Goal: Task Accomplishment & Management: Complete application form

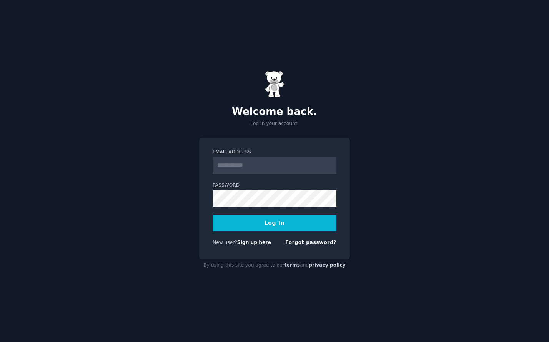
click at [250, 164] on input "Email Address" at bounding box center [275, 165] width 124 height 17
type input "**********"
click at [305, 243] on link "Forgot password?" at bounding box center [310, 242] width 51 height 5
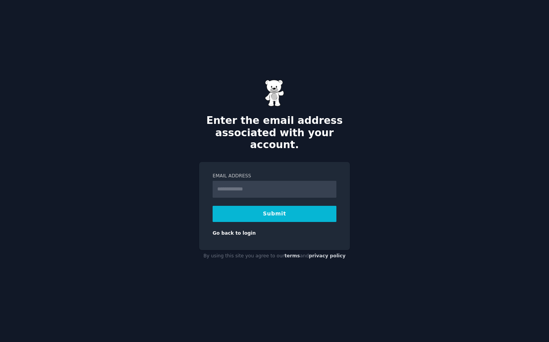
type input "**********"
click at [227, 230] on link "Go back to login" at bounding box center [234, 232] width 43 height 5
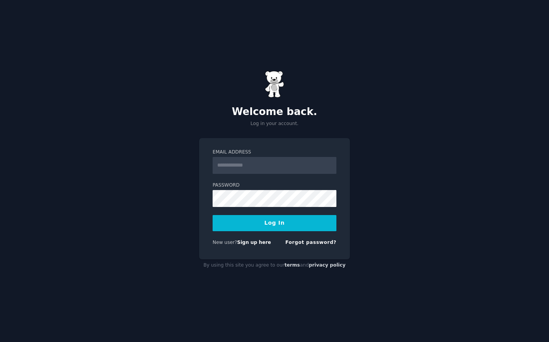
click at [255, 165] on input "Email Address" at bounding box center [275, 165] width 124 height 17
type input "**********"
click at [279, 226] on button "Log In" at bounding box center [275, 223] width 124 height 16
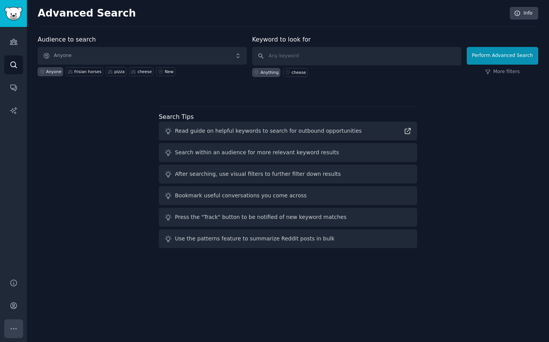
click at [13, 329] on icon "Sidebar" at bounding box center [14, 328] width 8 height 8
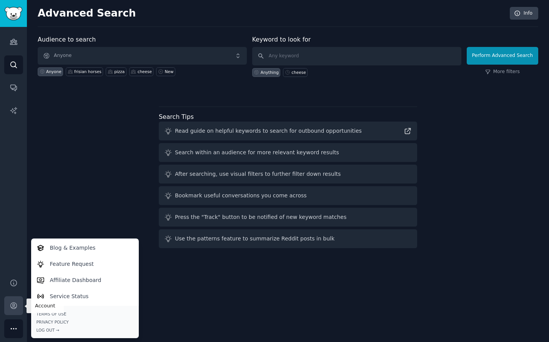
click at [17, 308] on icon "Sidebar" at bounding box center [14, 305] width 8 height 8
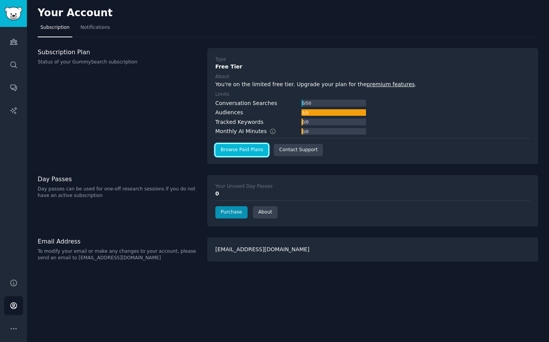
click at [250, 148] on link "Browse Paid Plans" at bounding box center [241, 150] width 53 height 12
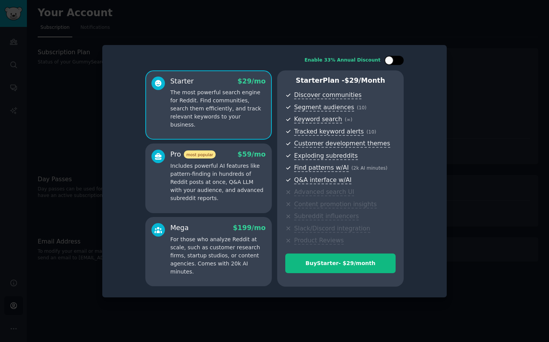
click at [398, 62] on div at bounding box center [398, 60] width 4 height 4
checkbox input "true"
click at [207, 193] on p "Includes powerful AI features like pattern-finding in hundreds of Reddit posts …" at bounding box center [217, 182] width 95 height 40
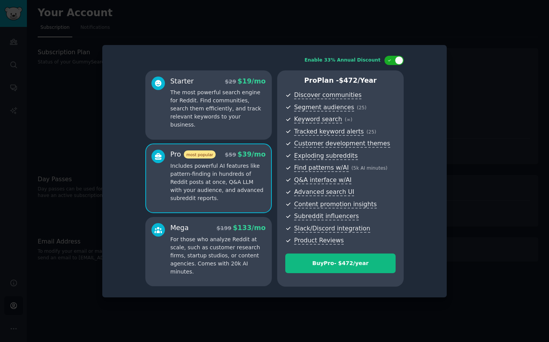
click at [229, 116] on p "The most powerful search engine for Reddit. Find communities, search them effic…" at bounding box center [217, 108] width 95 height 40
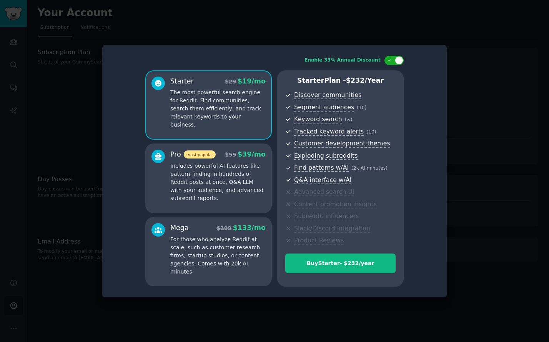
click at [225, 189] on p "Includes powerful AI features like pattern-finding in hundreds of Reddit posts …" at bounding box center [217, 182] width 95 height 40
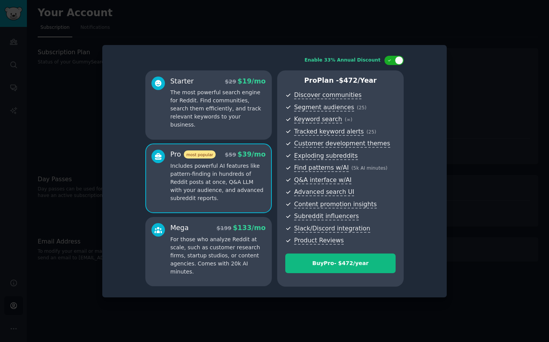
click at [235, 248] on p "For those who analyze Reddit at scale, such as customer research firms, startup…" at bounding box center [217, 255] width 95 height 40
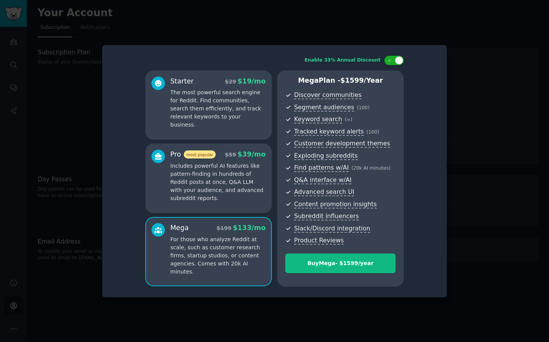
click at [219, 177] on p "Includes powerful AI features like pattern-finding in hundreds of Reddit posts …" at bounding box center [217, 182] width 95 height 40
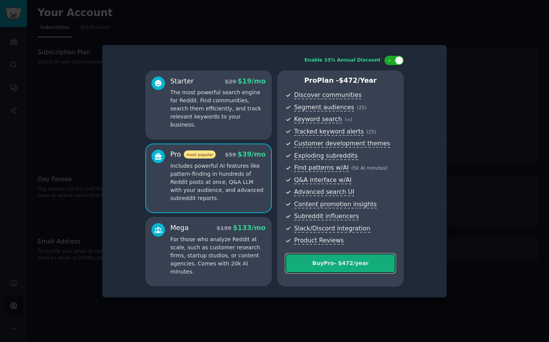
click at [328, 265] on div "Buy Pro - $ 472 /year" at bounding box center [341, 263] width 110 height 8
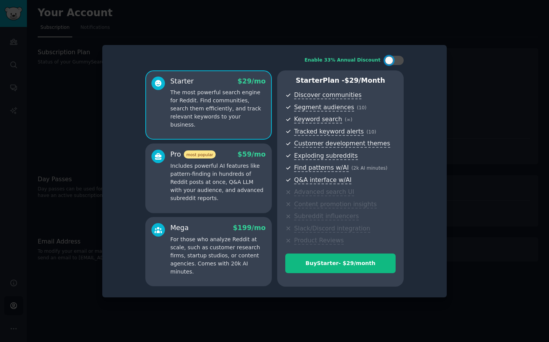
click at [222, 184] on p "Includes powerful AI features like pattern-finding in hundreds of Reddit posts …" at bounding box center [217, 182] width 95 height 40
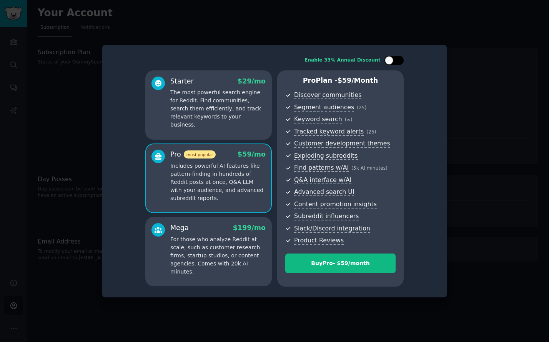
click at [396, 62] on div at bounding box center [393, 60] width 19 height 9
click at [396, 59] on div at bounding box center [398, 60] width 4 height 4
checkbox input "true"
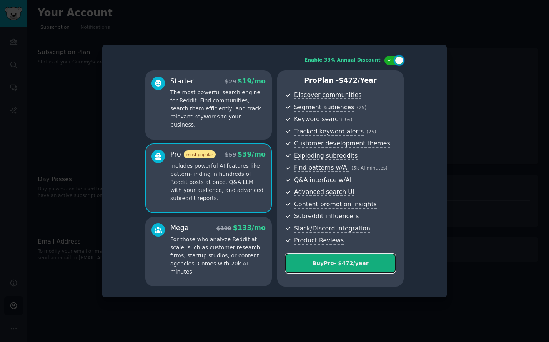
click at [336, 261] on div "Buy Pro - $ 472 /year" at bounding box center [341, 263] width 110 height 8
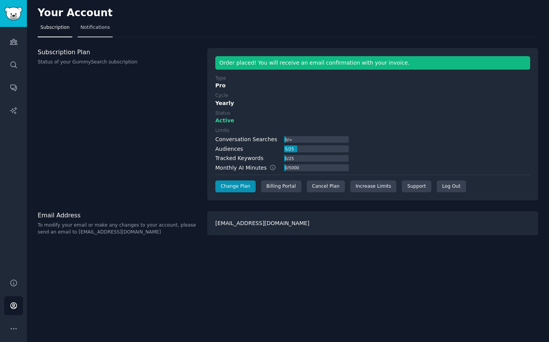
click at [91, 30] on span "Notifications" at bounding box center [95, 27] width 30 height 7
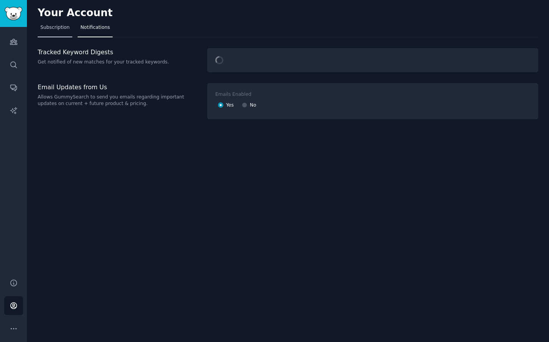
click at [50, 30] on span "Subscription" at bounding box center [54, 27] width 29 height 7
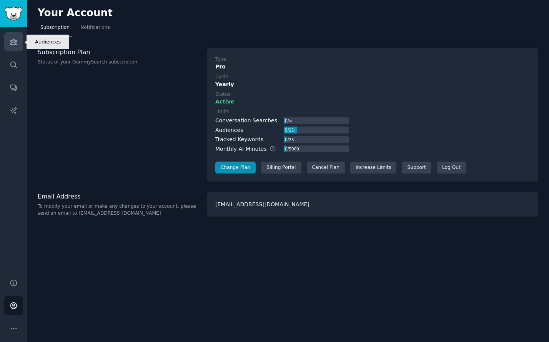
click at [15, 46] on link "Audiences" at bounding box center [13, 41] width 19 height 19
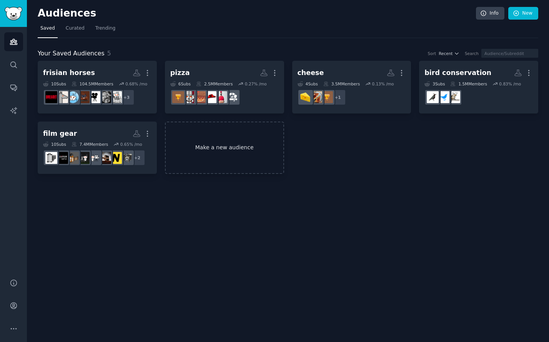
click at [220, 150] on link "Make a new audience" at bounding box center [224, 147] width 119 height 53
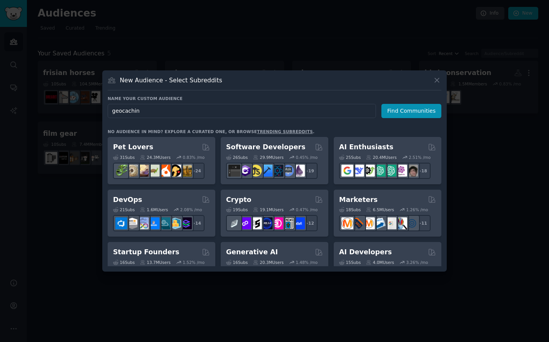
type input "geocaching"
click button "Find Communities" at bounding box center [411, 111] width 60 height 14
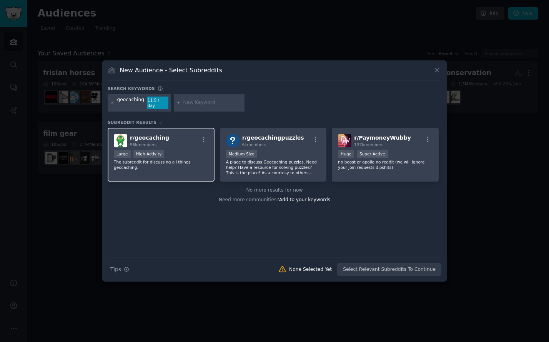
click at [191, 151] on div "Large High Activity" at bounding box center [161, 155] width 95 height 10
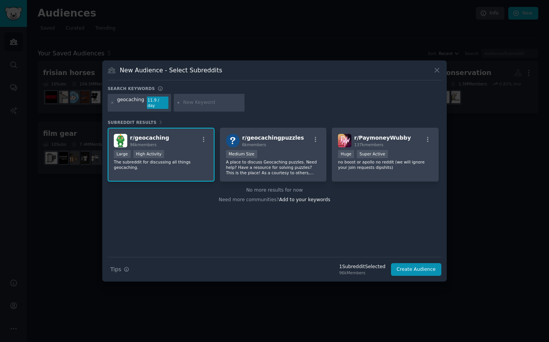
click at [137, 134] on h2 "r/ geocaching 96k members" at bounding box center [149, 140] width 39 height 13
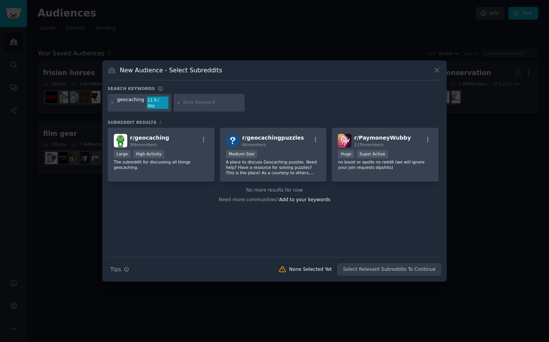
click at [385, 264] on div "Search Tips Tips None Selected Yet Select Relevant Subreddits To Continue" at bounding box center [275, 266] width 334 height 19
click at [151, 138] on span "r/ geocaching" at bounding box center [149, 138] width 39 height 6
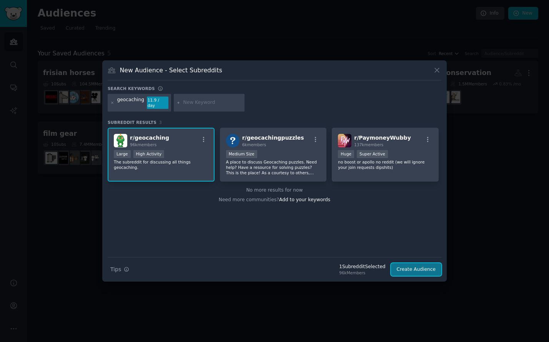
click at [418, 266] on button "Create Audience" at bounding box center [416, 269] width 51 height 13
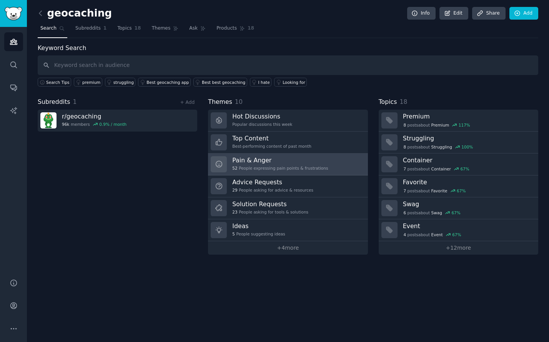
click at [263, 163] on h3 "Pain & Anger" at bounding box center [280, 160] width 96 height 8
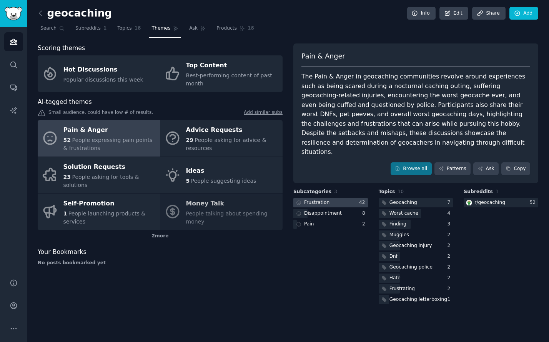
click at [331, 198] on div at bounding box center [330, 203] width 75 height 10
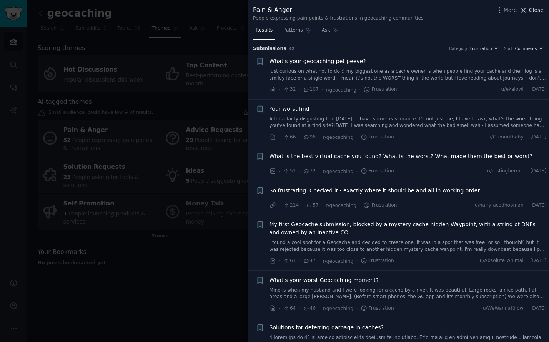
click at [527, 8] on icon at bounding box center [523, 10] width 8 height 8
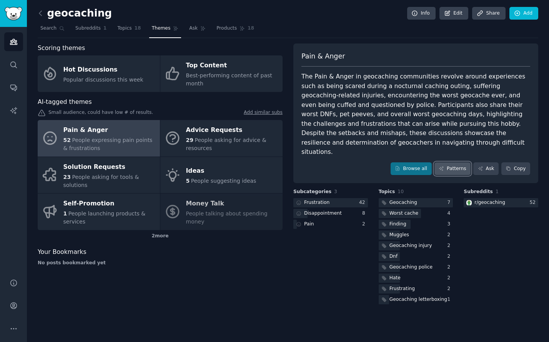
click at [458, 162] on link "Patterns" at bounding box center [452, 168] width 36 height 13
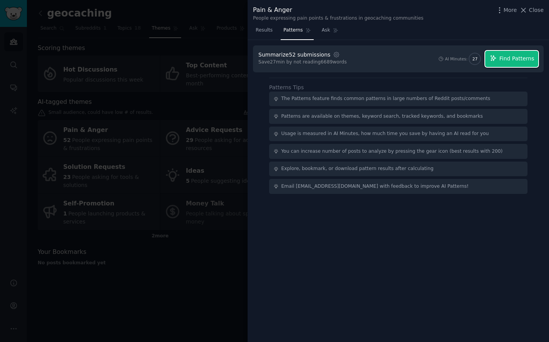
click at [521, 58] on span "Find Patterns" at bounding box center [516, 59] width 35 height 8
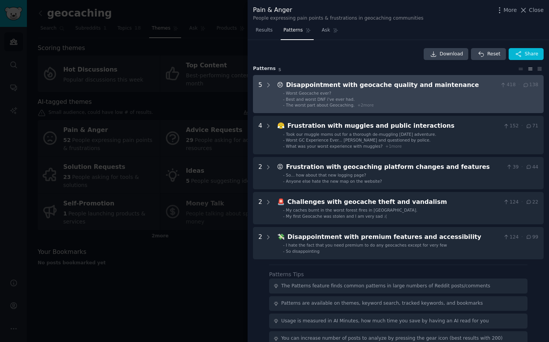
click at [372, 99] on li "- Best and worst DNF i've ever had." at bounding box center [410, 99] width 255 height 5
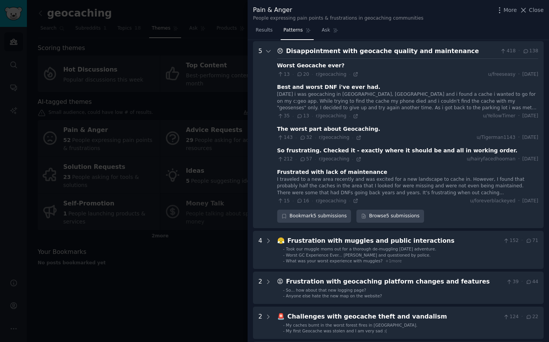
scroll to position [35, 0]
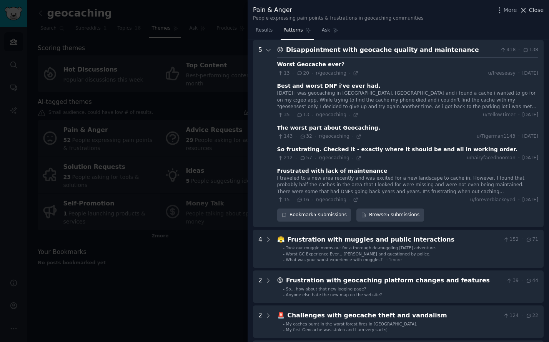
click at [521, 9] on icon at bounding box center [523, 10] width 8 height 8
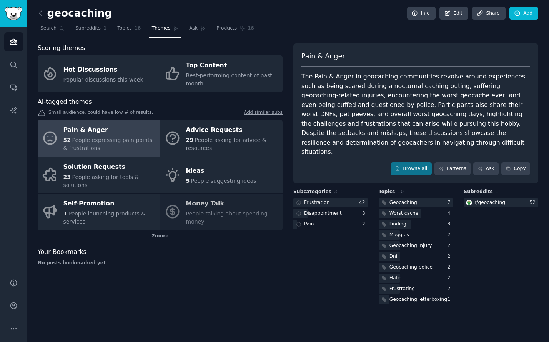
click at [251, 281] on div "Scoring themes Hot Discussions Popular discussions this week Top Content Best-p…" at bounding box center [160, 174] width 245 height 262
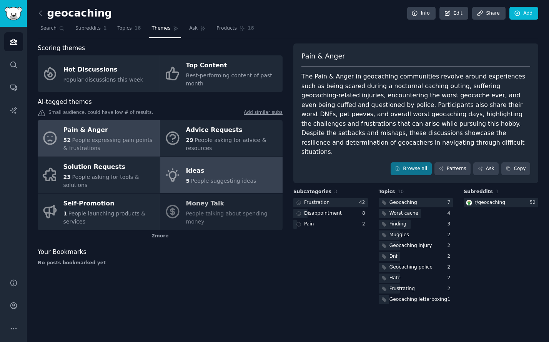
click at [213, 177] on div "5 People suggesting ideas" at bounding box center [221, 181] width 70 height 8
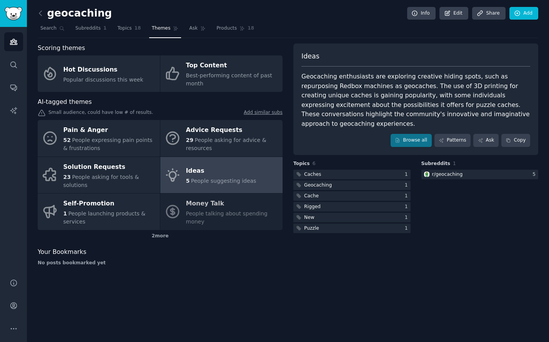
click at [202, 207] on div "Pain & Anger 52 People expressing pain points & frustrations Advice Requests 29…" at bounding box center [160, 175] width 245 height 110
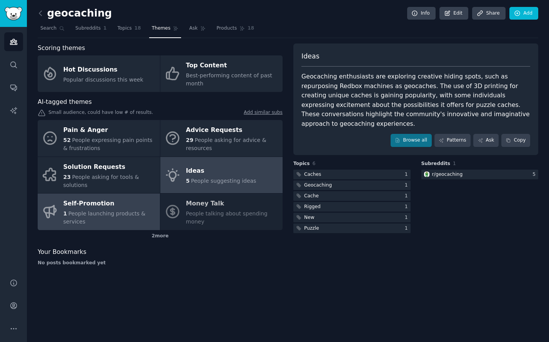
click at [109, 211] on span "People launching products & services" at bounding box center [104, 217] width 82 height 14
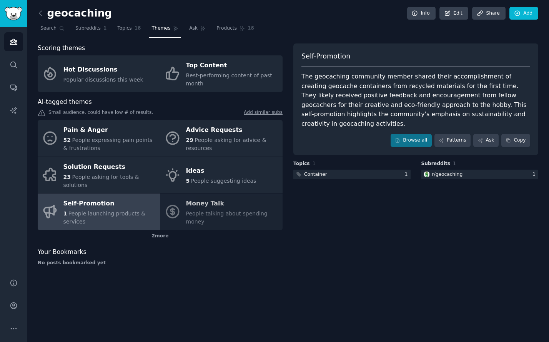
click at [158, 298] on div "geocaching Info Edit Share Add Search Subreddits 1 Topics 18 Themes Ask Product…" at bounding box center [288, 171] width 522 height 342
click at [40, 13] on icon at bounding box center [41, 13] width 8 height 8
